Goal: Task Accomplishment & Management: Complete application form

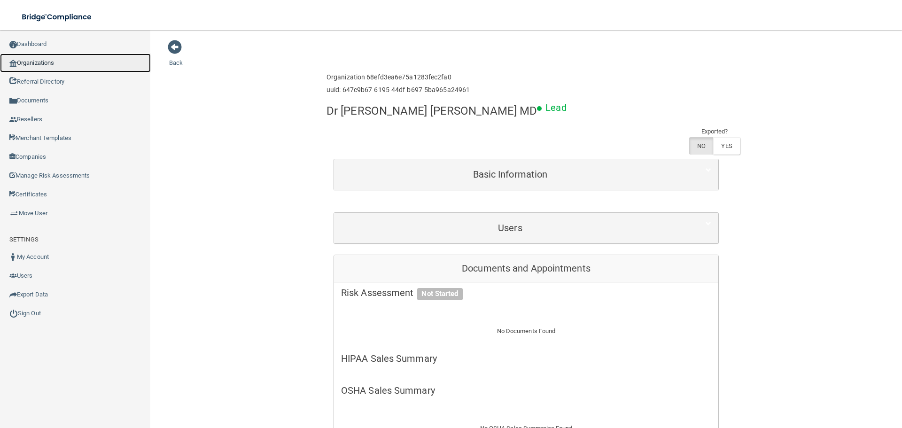
click at [31, 55] on link "Organizations" at bounding box center [75, 63] width 151 height 19
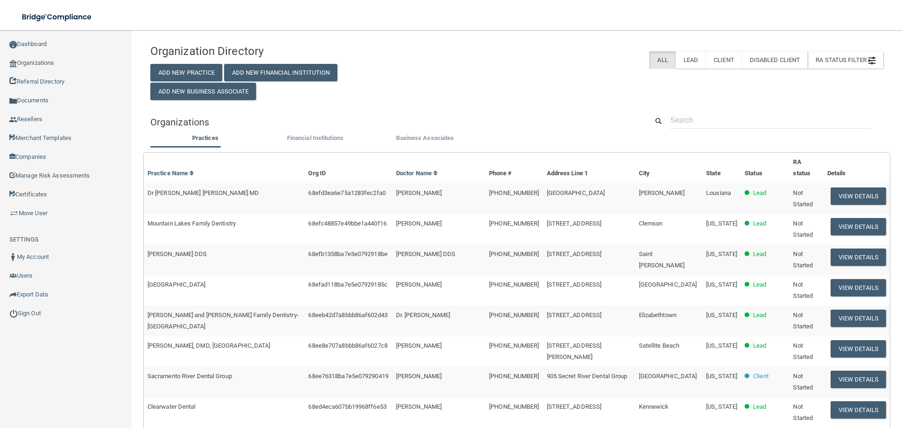
click at [197, 57] on h4 "Organization Directory" at bounding box center [267, 51] width 235 height 12
click at [203, 67] on button "Add New Practice" at bounding box center [186, 72] width 72 height 17
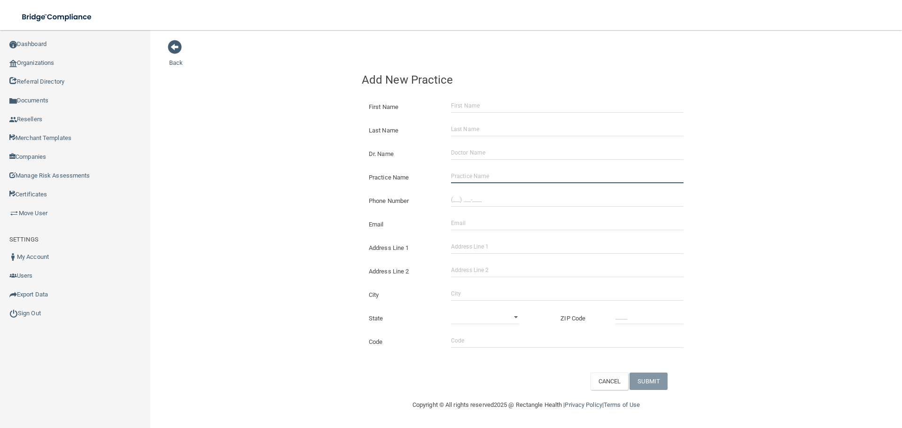
drag, startPoint x: 511, startPoint y: 173, endPoint x: 114, endPoint y: 172, distance: 397.1
click at [511, 173] on input "Practice Name" at bounding box center [567, 176] width 233 height 14
paste input "Lancaster Dental Office"
type input "Lancaster Dental Office"
click at [499, 196] on input "(___) ___-____" at bounding box center [567, 200] width 233 height 14
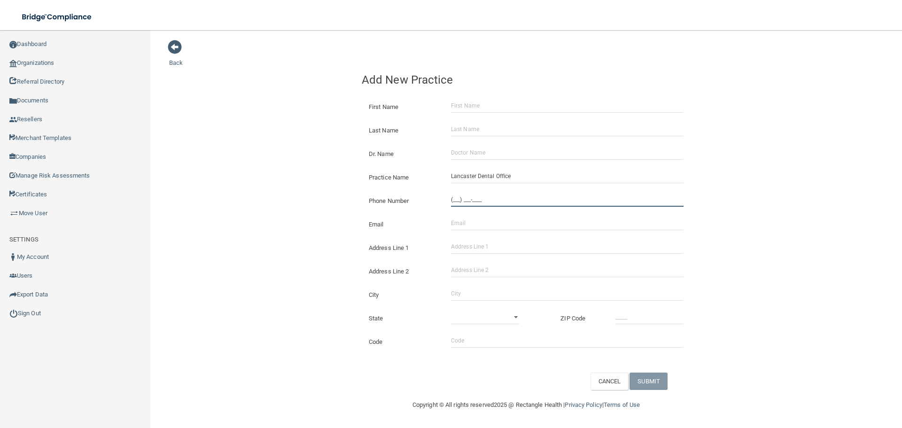
paste input "818) 378-1511"
type input "[PHONE_NUMBER]"
drag, startPoint x: 272, startPoint y: 166, endPoint x: 162, endPoint y: 166, distance: 109.5
click at [272, 165] on div "Back Add New Practice First Name Last Name Dr. Name Practice Name Lancaster Den…" at bounding box center [526, 214] width 714 height 351
click at [499, 244] on input "Address Line 1" at bounding box center [567, 247] width 233 height 14
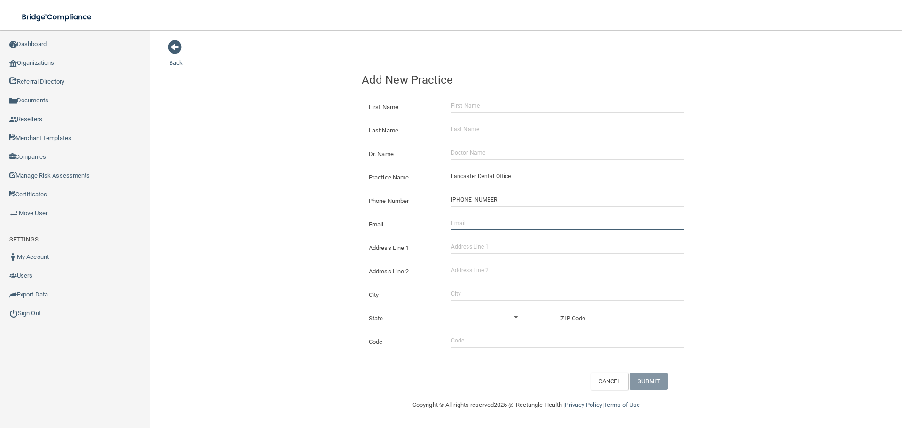
click at [493, 222] on input "Email" at bounding box center [567, 223] width 233 height 14
click at [477, 254] on div "Address Line 1" at bounding box center [526, 244] width 343 height 23
click at [490, 251] on input "Address Line 1" at bounding box center [567, 247] width 233 height 14
paste input "[STREET_ADDRESS]"
drag, startPoint x: 545, startPoint y: 252, endPoint x: 514, endPoint y: 251, distance: 31.0
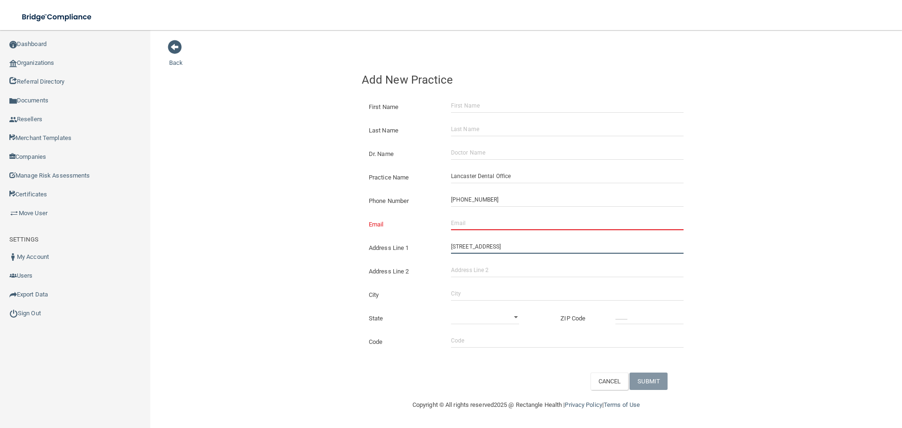
click at [514, 251] on input "[STREET_ADDRESS]" at bounding box center [567, 247] width 233 height 14
type input "[STREET_ADDRESS]"
click at [486, 265] on input "Address Line 2" at bounding box center [567, 270] width 233 height 14
paste input "Suite B"
type input "Suite B"
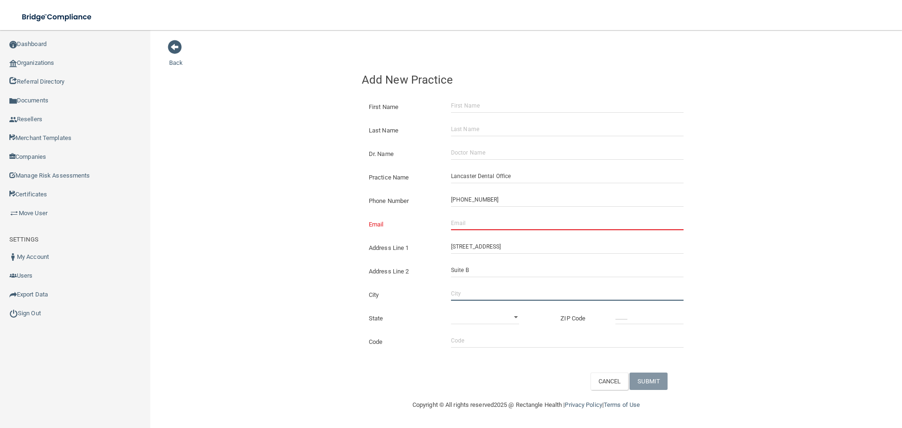
click at [467, 296] on input "City" at bounding box center [567, 294] width 233 height 14
type input "[GEOGRAPHIC_DATA]"
click at [468, 314] on select "[US_STATE] [US_STATE] [US_STATE] [US_STATE] [US_STATE] [US_STATE] [US_STATE] [U…" at bounding box center [485, 317] width 68 height 14
select select "4"
click at [451, 310] on select "[US_STATE] [US_STATE] [US_STATE] [US_STATE] [US_STATE] [US_STATE] [US_STATE] [U…" at bounding box center [485, 317] width 68 height 14
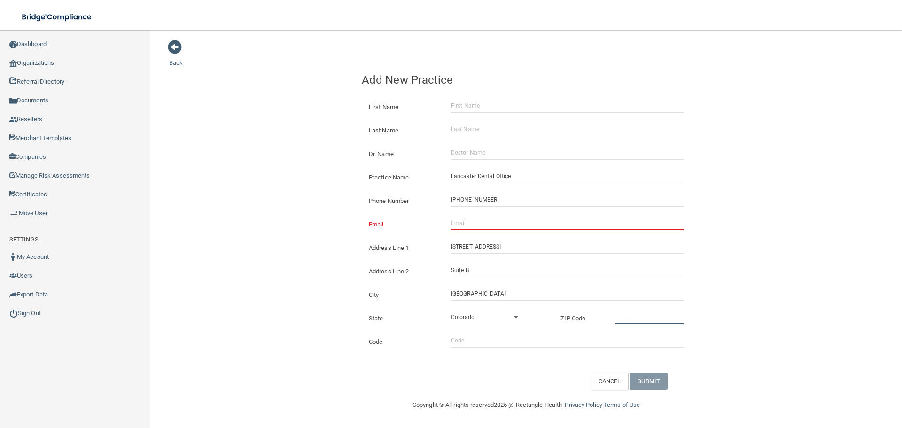
click at [630, 318] on input "_____" at bounding box center [650, 317] width 68 height 14
type input "93534"
click at [484, 226] on input "Email" at bounding box center [567, 223] width 233 height 14
paste input "[EMAIL_ADDRESS][DOMAIN_NAME]"
type input "[EMAIL_ADDRESS][DOMAIN_NAME]"
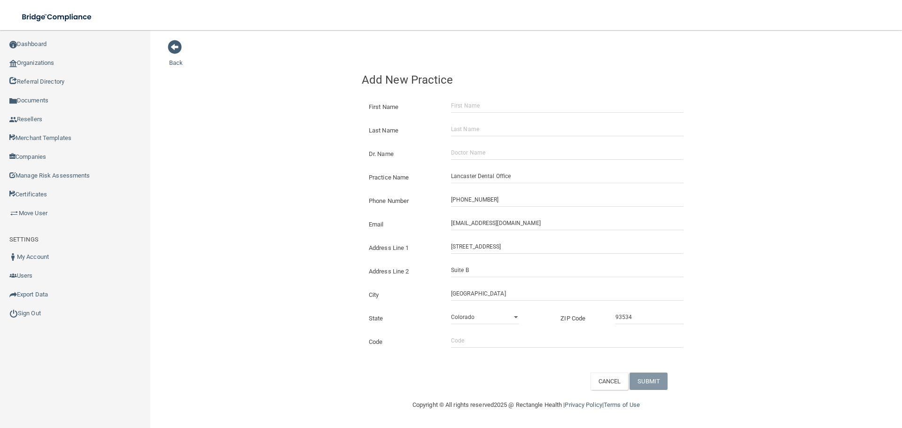
click at [220, 210] on div "Back Add New Practice First Name Last Name Dr. Name Practice Name [GEOGRAPHIC_D…" at bounding box center [526, 214] width 714 height 351
click at [476, 104] on input "First Name" at bounding box center [567, 106] width 233 height 14
paste input "[PERSON_NAME]"
click at [484, 107] on input "[PERSON_NAME]" at bounding box center [567, 106] width 233 height 14
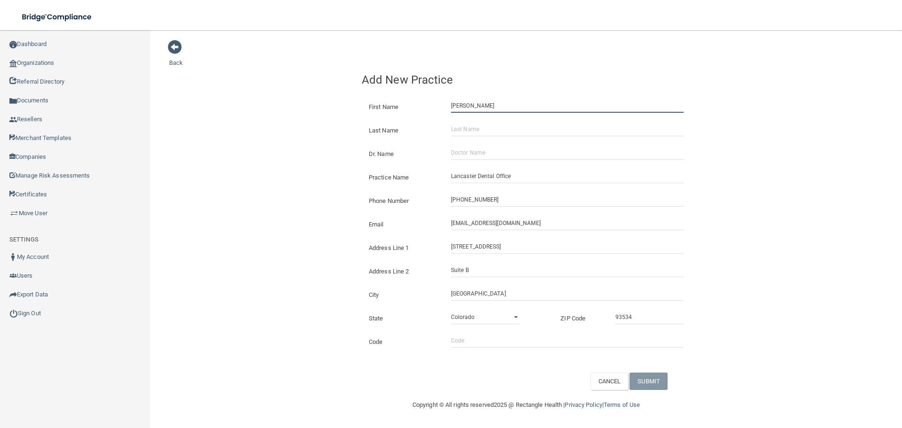
type input "[PERSON_NAME]"
drag, startPoint x: 483, startPoint y: 125, endPoint x: 449, endPoint y: 133, distance: 35.0
click at [483, 125] on input "Last Name" at bounding box center [567, 129] width 233 height 14
paste input "Bakramian"
type input "Bakramian"
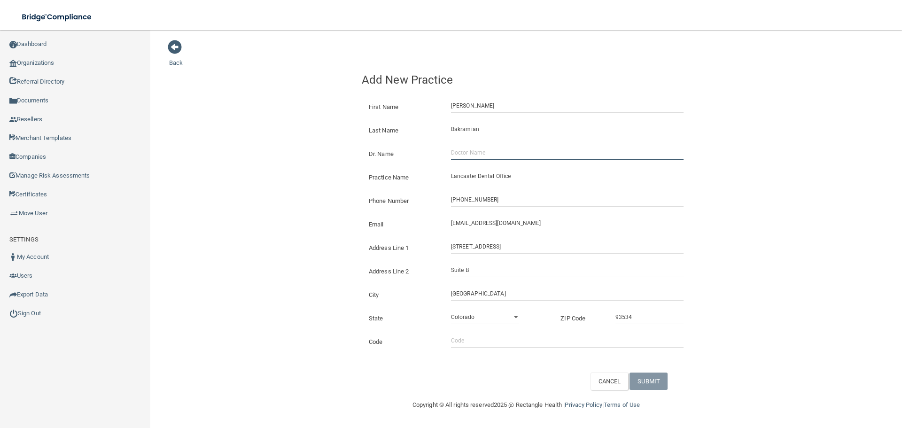
click at [489, 150] on input "Dr. Name" at bounding box center [567, 153] width 233 height 14
paste input "[PERSON_NAME]"
type input "[PERSON_NAME]"
click at [656, 384] on button "SUBMIT" at bounding box center [649, 381] width 38 height 17
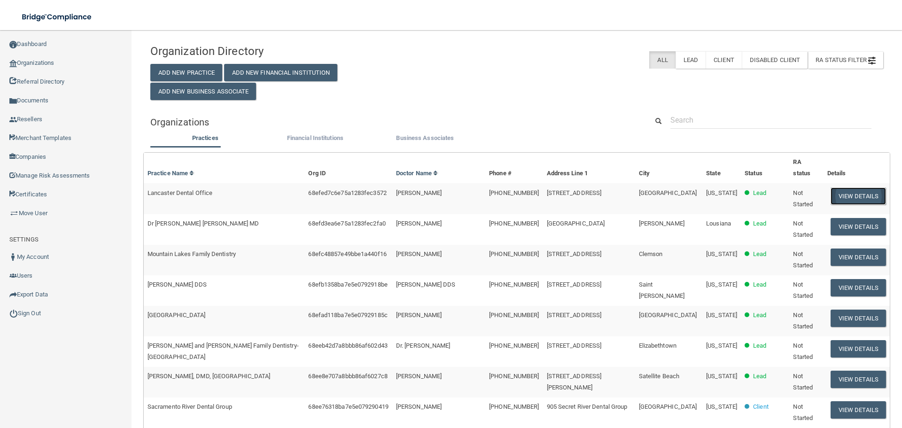
click at [835, 187] on button "View Details" at bounding box center [858, 195] width 55 height 17
